Goal: Transaction & Acquisition: Purchase product/service

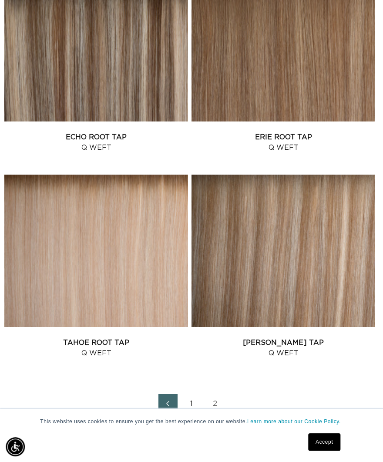
scroll to position [1534, 2]
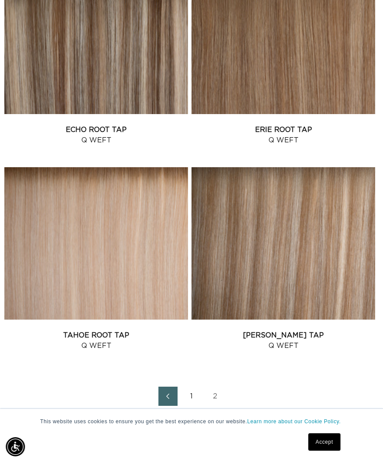
click at [154, 330] on link "Tahoe Root Tap Q Weft" at bounding box center [96, 340] width 184 height 21
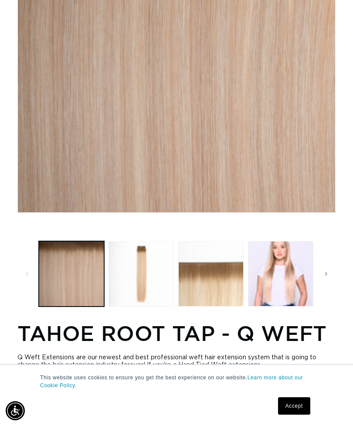
scroll to position [0, 307]
click at [280, 275] on button "Load image 4 in gallery view" at bounding box center [280, 273] width 65 height 65
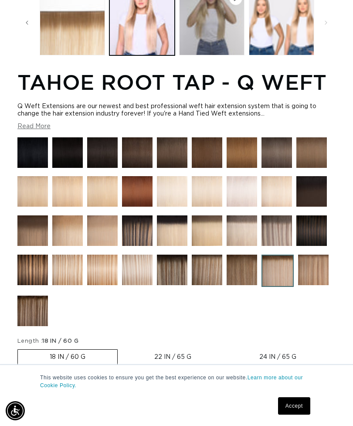
scroll to position [0, 0]
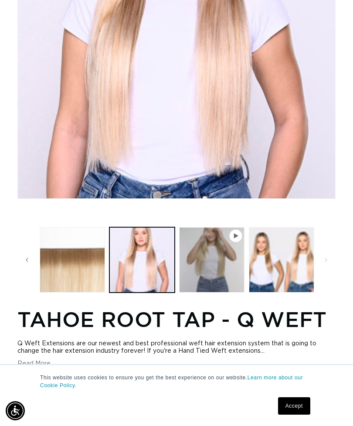
click at [72, 288] on button "Load image 3 in gallery view" at bounding box center [72, 259] width 65 height 65
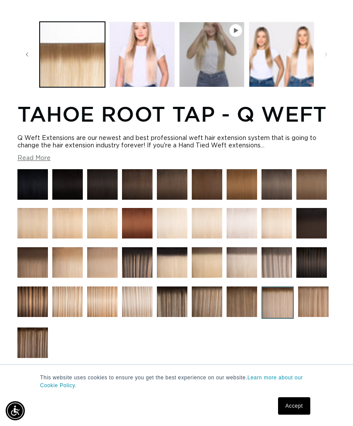
click at [70, 229] on img at bounding box center [67, 223] width 31 height 31
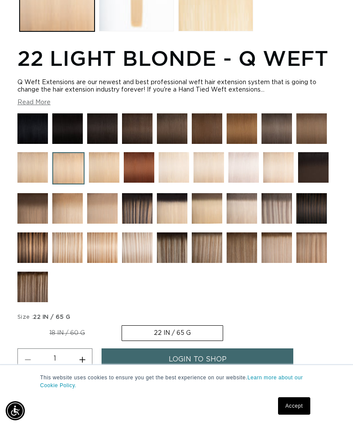
scroll to position [0, 307]
click at [39, 205] on img at bounding box center [32, 208] width 31 height 31
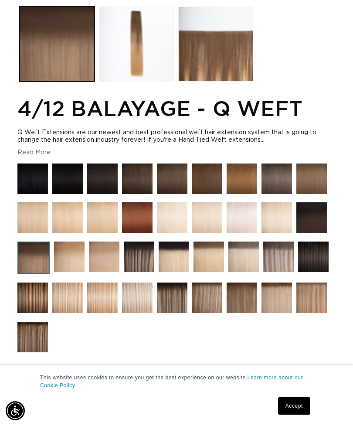
scroll to position [0, 307]
click at [306, 295] on img at bounding box center [311, 297] width 31 height 31
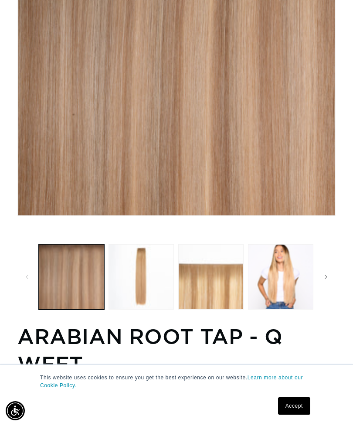
click at [293, 282] on button "Load image 4 in gallery view" at bounding box center [280, 276] width 65 height 65
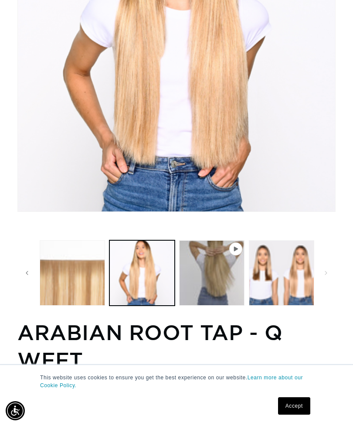
scroll to position [0, 614]
click at [68, 305] on button "Load image 3 in gallery view" at bounding box center [72, 272] width 65 height 65
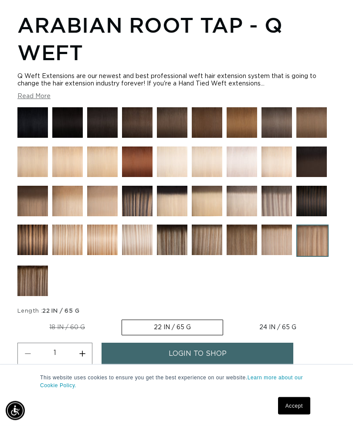
scroll to position [511, 0]
click at [54, 324] on label "18 IN / 60 G Variant sold out or unavailable" at bounding box center [66, 327] width 99 height 15
click at [20, 318] on input "18 IN / 60 G Variant sold out or unavailable" at bounding box center [20, 318] width 0 height 0
radio input "true"
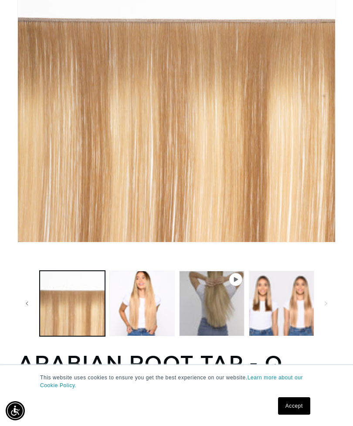
scroll to position [0, 0]
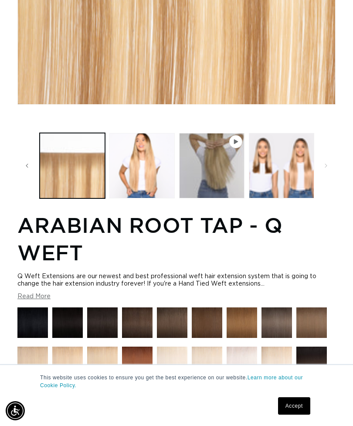
click at [352, 134] on div "Home Arabian Root Tap - Q Weft Image 3 is now available in gallery view Skip to…" at bounding box center [176, 228] width 353 height 935
